Goal: Register for event/course

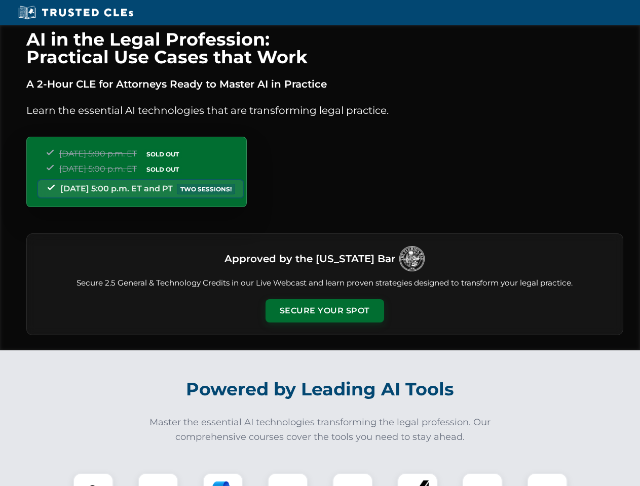
click at [324, 311] on button "Secure Your Spot" at bounding box center [325, 310] width 119 height 23
click at [93, 480] on img at bounding box center [93, 493] width 29 height 29
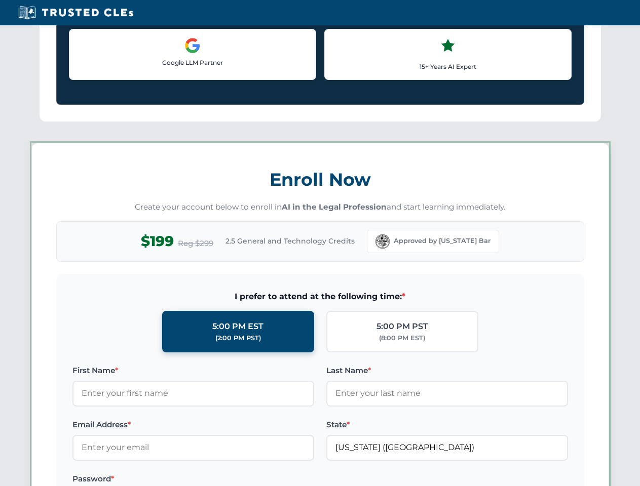
click at [223, 480] on label "Password *" at bounding box center [193, 479] width 242 height 12
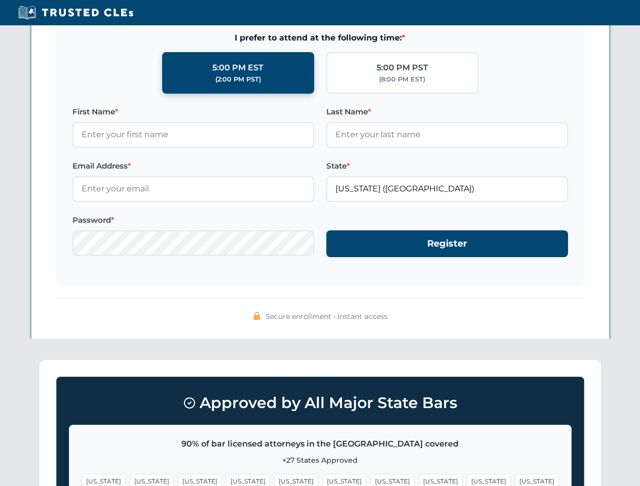
click at [467, 480] on span "[US_STATE]" at bounding box center [489, 481] width 44 height 15
